Goal: Task Accomplishment & Management: Manage account settings

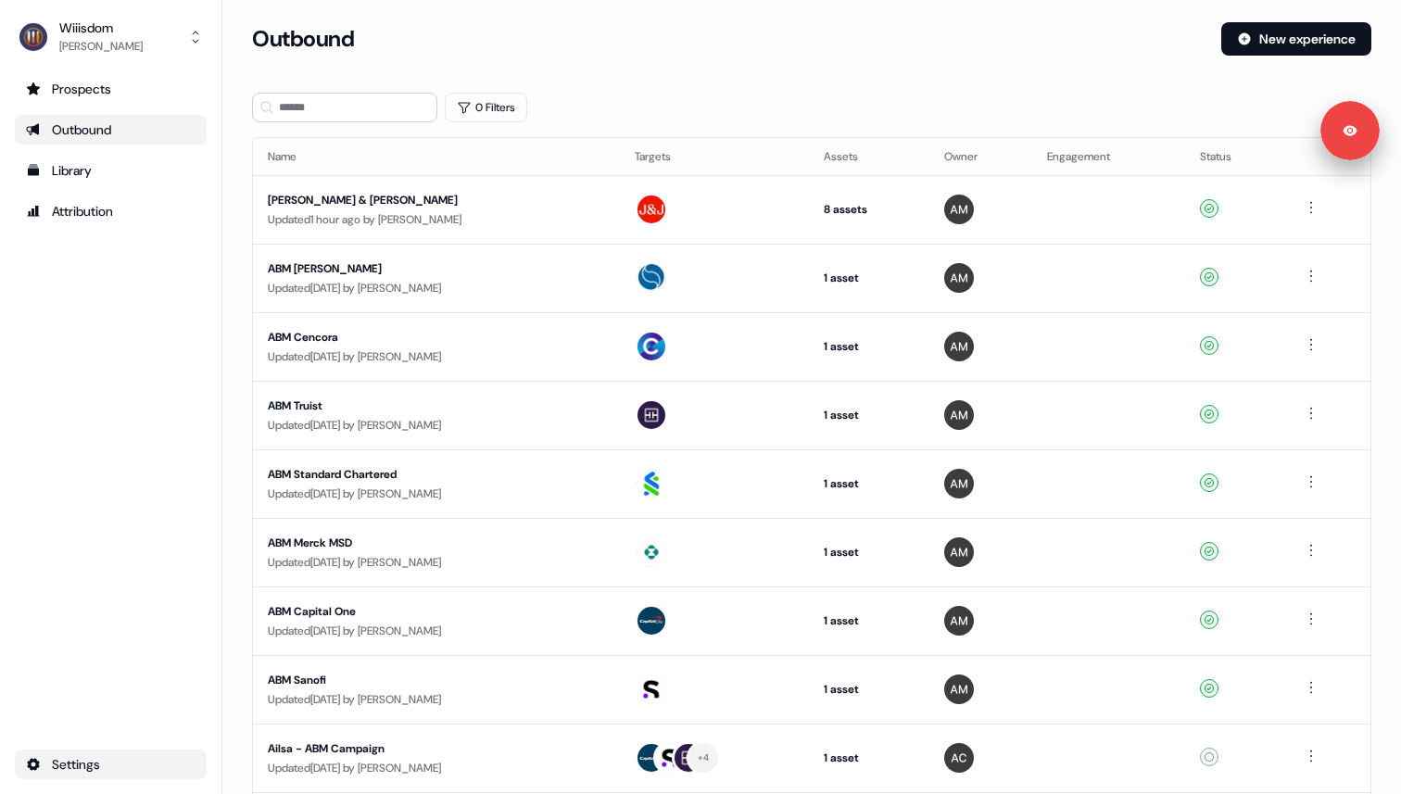
click at [79, 762] on html "For the best experience switch devices to a bigger screen. Go to [DOMAIN_NAME] …" at bounding box center [700, 397] width 1401 height 794
click at [89, 666] on html "For the best experience switch devices to a bigger screen. Go to [DOMAIN_NAME] …" at bounding box center [700, 397] width 1401 height 794
click at [89, 666] on div "Prospects Outbound Library Attribution Settings" at bounding box center [111, 426] width 192 height 705
click at [76, 770] on html "For the best experience switch devices to a bigger screen. Go to [DOMAIN_NAME] …" at bounding box center [700, 397] width 1401 height 794
click at [78, 765] on html "For the best experience switch devices to a bigger screen. Go to [DOMAIN_NAME] …" at bounding box center [700, 397] width 1401 height 794
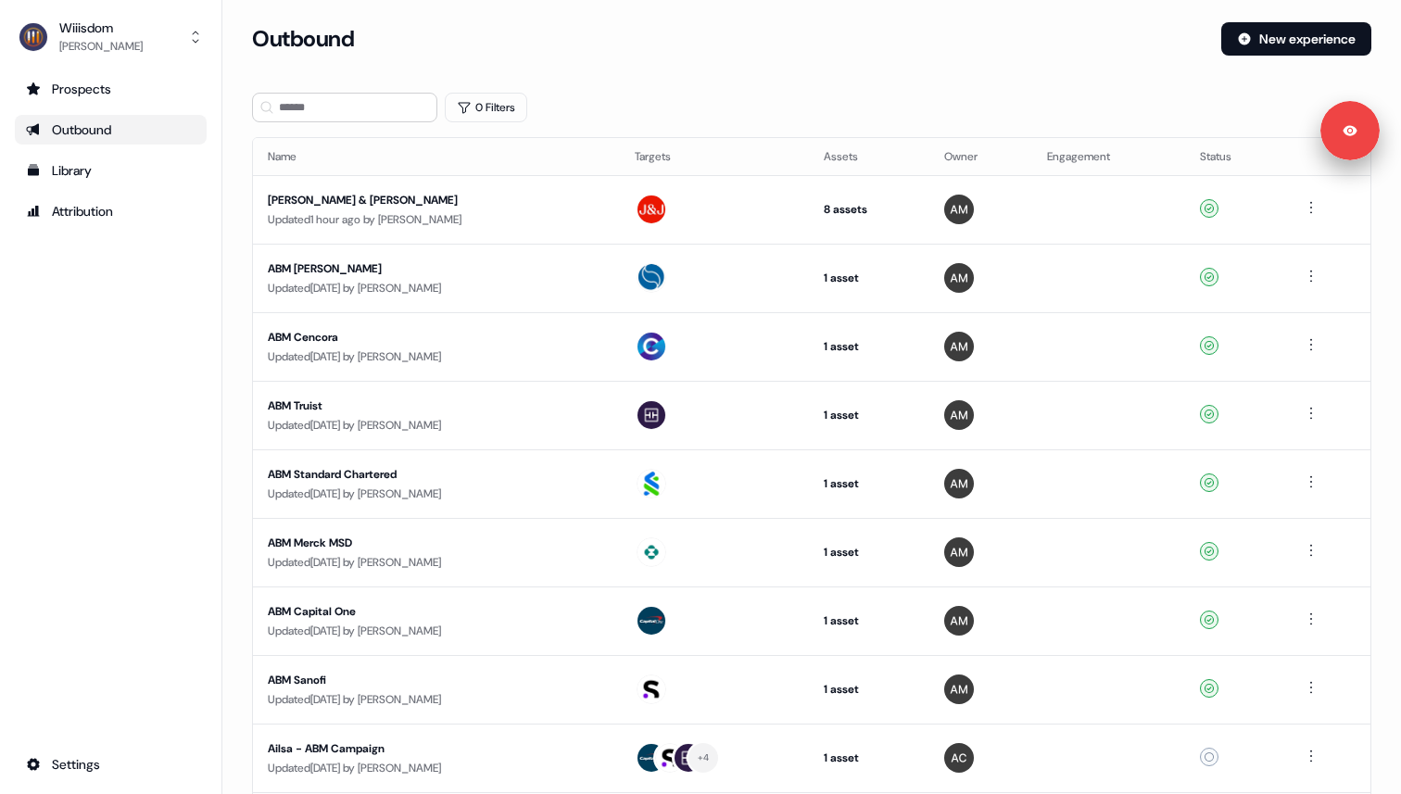
click at [78, 713] on div "Prospects Outbound Library Attribution Settings" at bounding box center [111, 426] width 192 height 705
click at [141, 761] on html "For the best experience switch devices to a bigger screen. Go to [DOMAIN_NAME] …" at bounding box center [700, 397] width 1401 height 794
click at [278, 758] on div "Profile" at bounding box center [292, 761] width 148 height 30
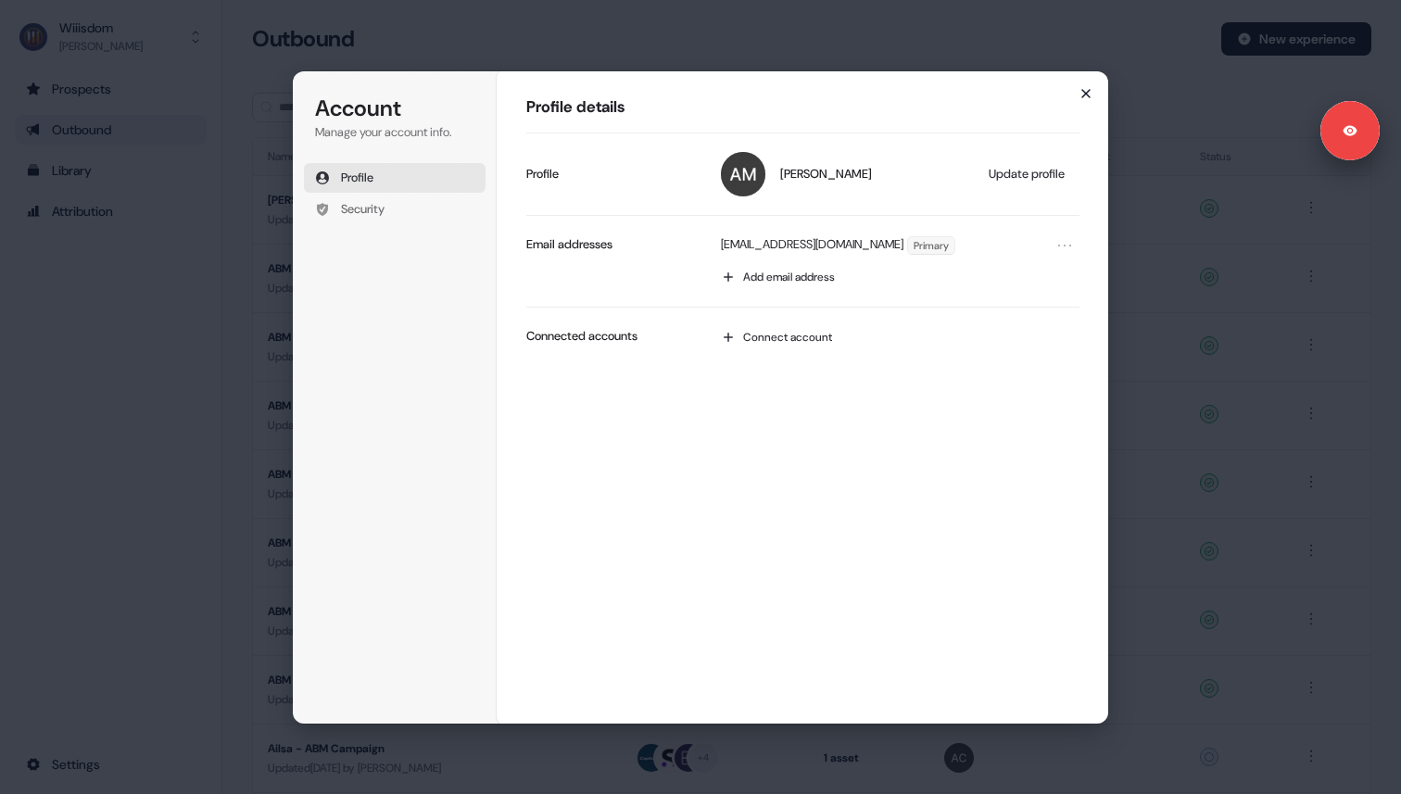
click at [1085, 95] on icon "button" at bounding box center [1086, 93] width 15 height 15
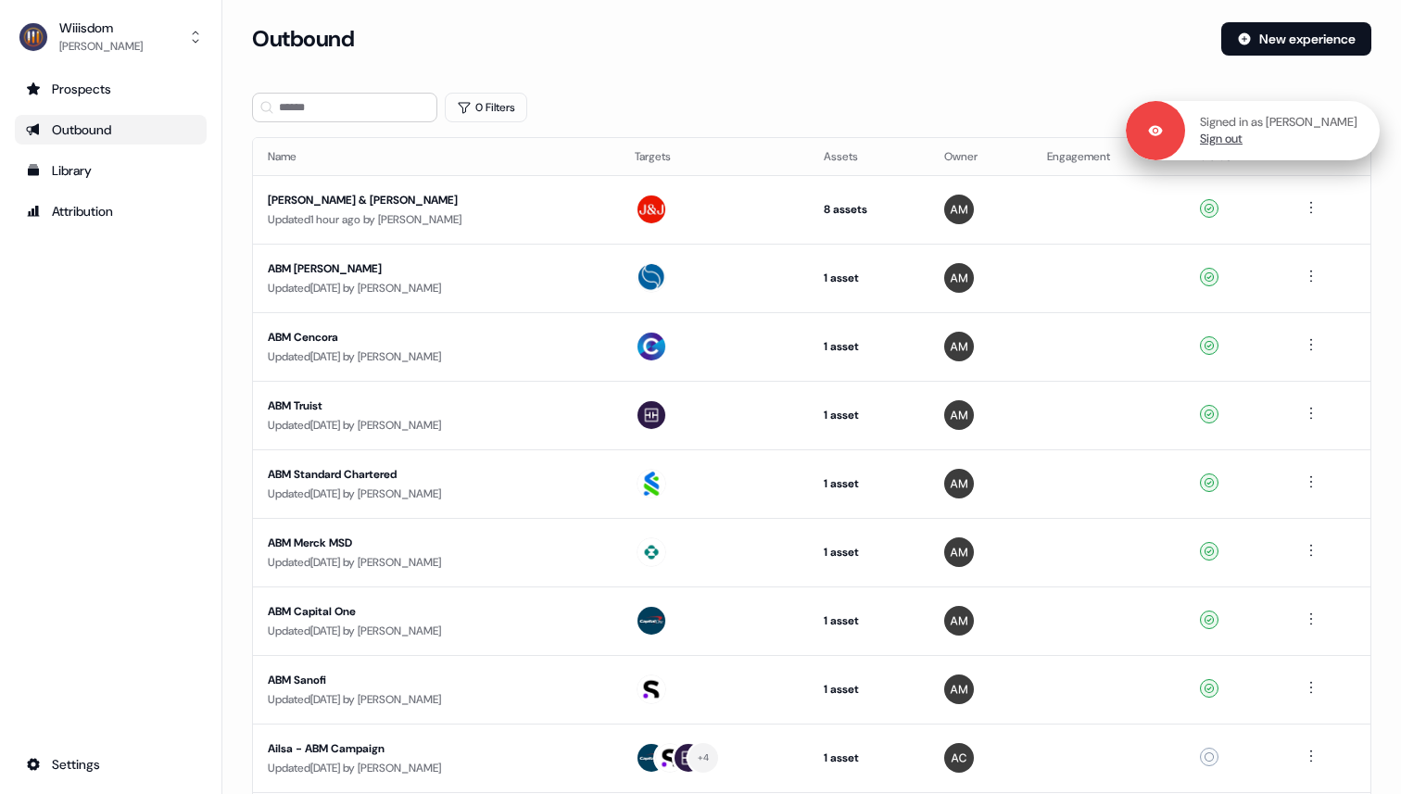
click at [1243, 143] on link "Sign out" at bounding box center [1221, 139] width 43 height 17
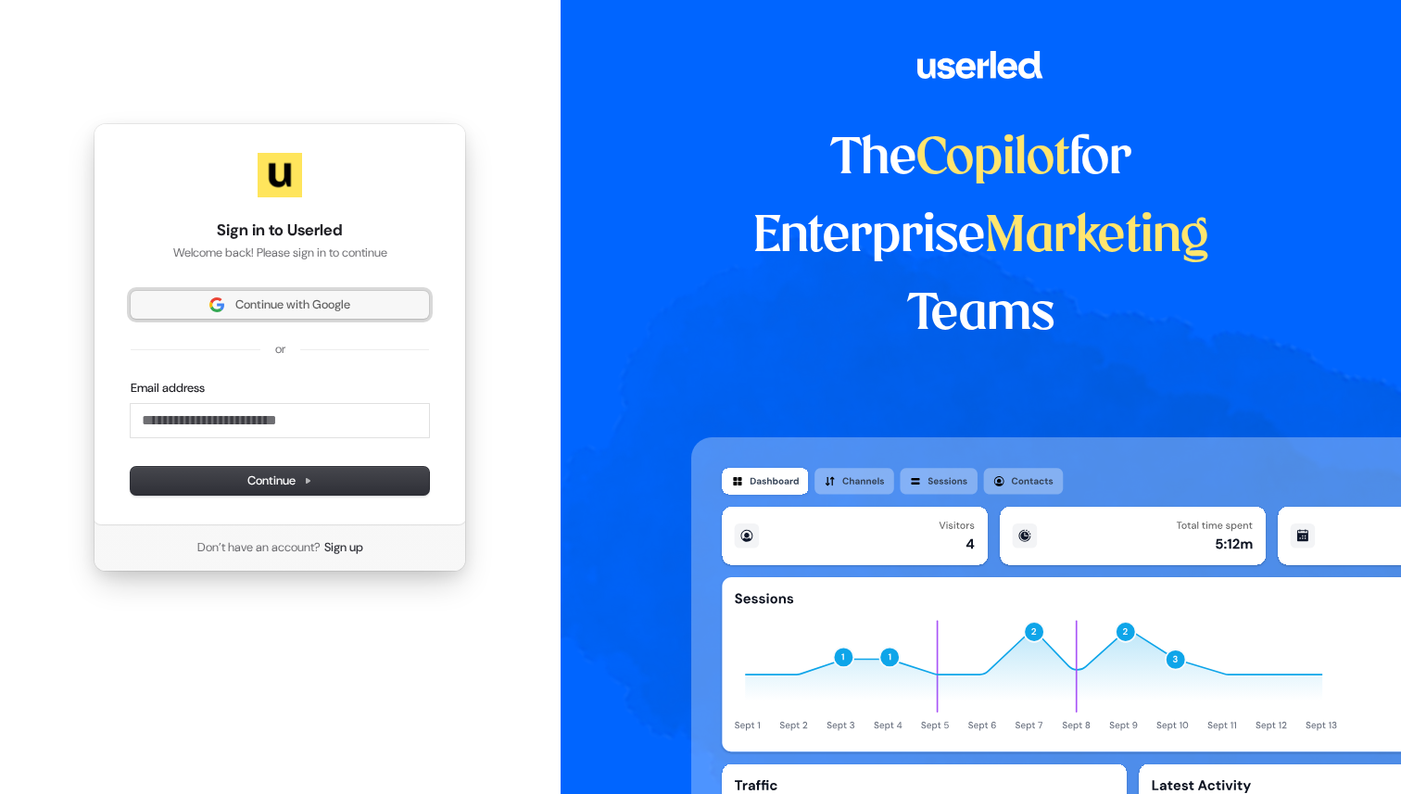
click at [350, 306] on span "Continue with Google" at bounding box center [292, 305] width 115 height 17
